Goal: Task Accomplishment & Management: Use online tool/utility

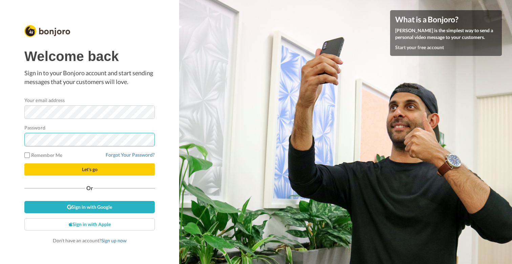
click at [89, 169] on button "Let's go" at bounding box center [89, 169] width 130 height 12
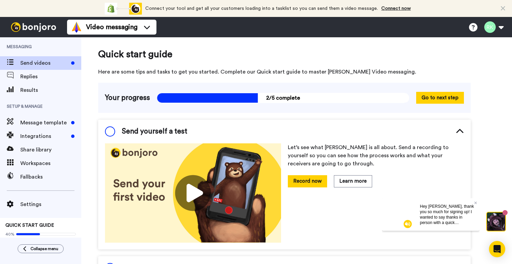
click at [37, 63] on span "Send videos" at bounding box center [44, 63] width 48 height 8
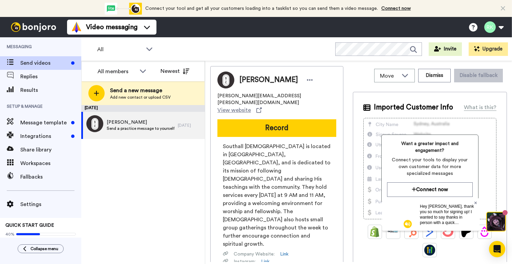
click at [476, 203] on icon at bounding box center [475, 202] width 3 height 3
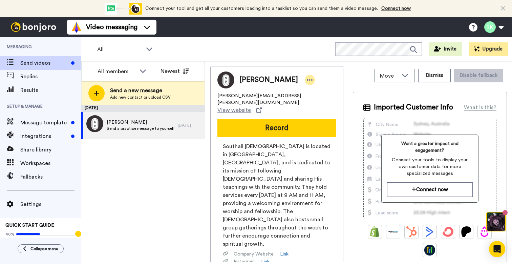
click at [307, 79] on icon at bounding box center [310, 80] width 6 height 7
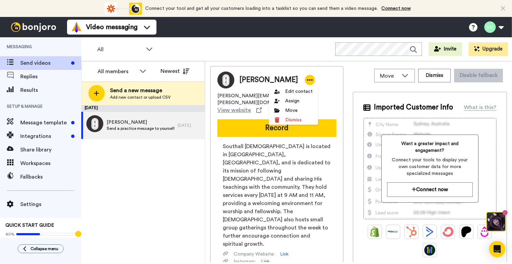
click at [254, 164] on span "Southall Church is located in Franklin, TN, and is dedicated to its mission of …" at bounding box center [277, 195] width 108 height 106
